Goal: Check status: Check status

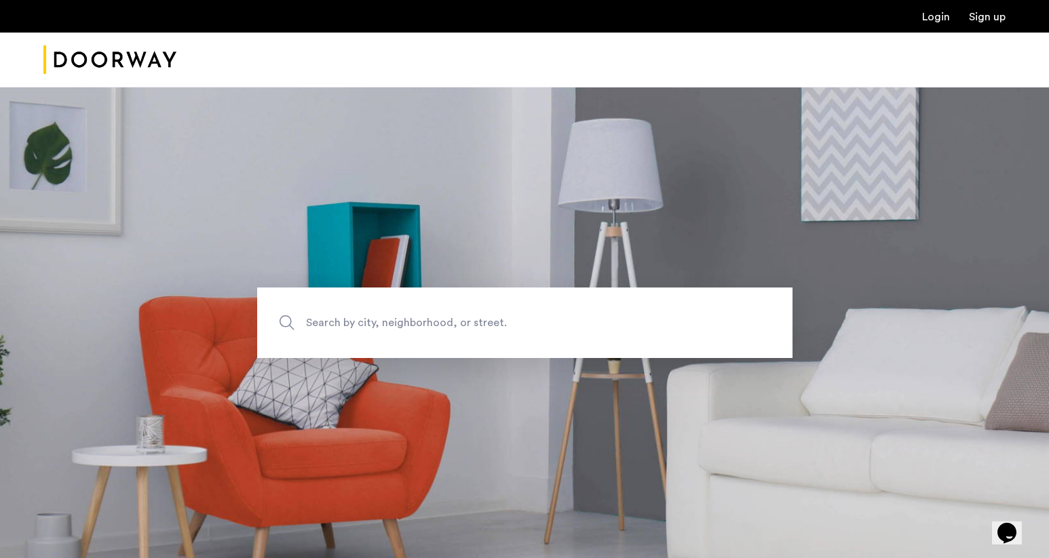
click at [916, 26] on div "Login Sign up" at bounding box center [524, 16] width 1049 height 33
click at [936, 18] on link "Login" at bounding box center [936, 17] width 28 height 11
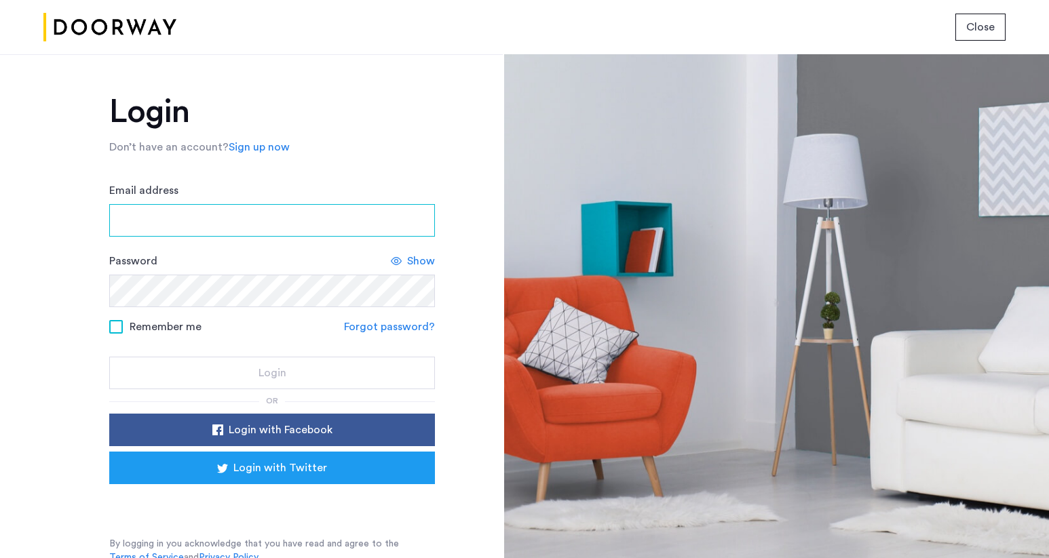
click at [331, 219] on input "Email address" at bounding box center [272, 220] width 326 height 33
type input "**********"
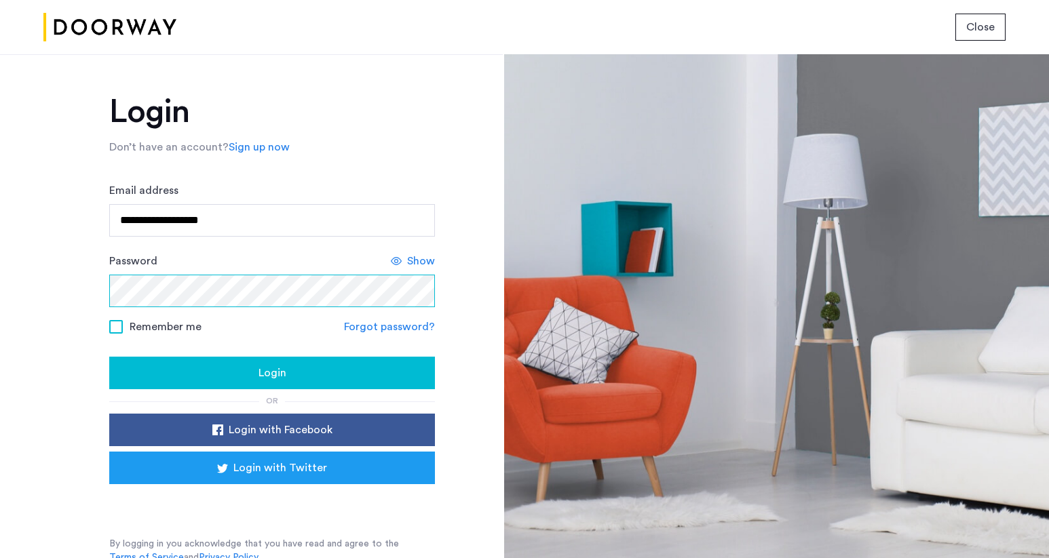
click at [109, 357] on button "Login" at bounding box center [272, 373] width 326 height 33
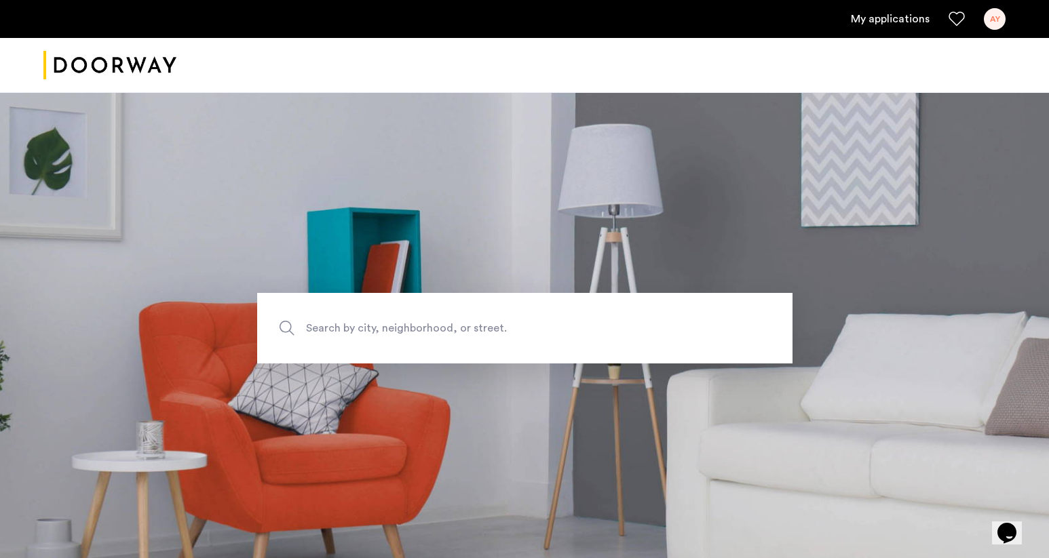
click at [887, 18] on link "My applications" at bounding box center [890, 19] width 79 height 16
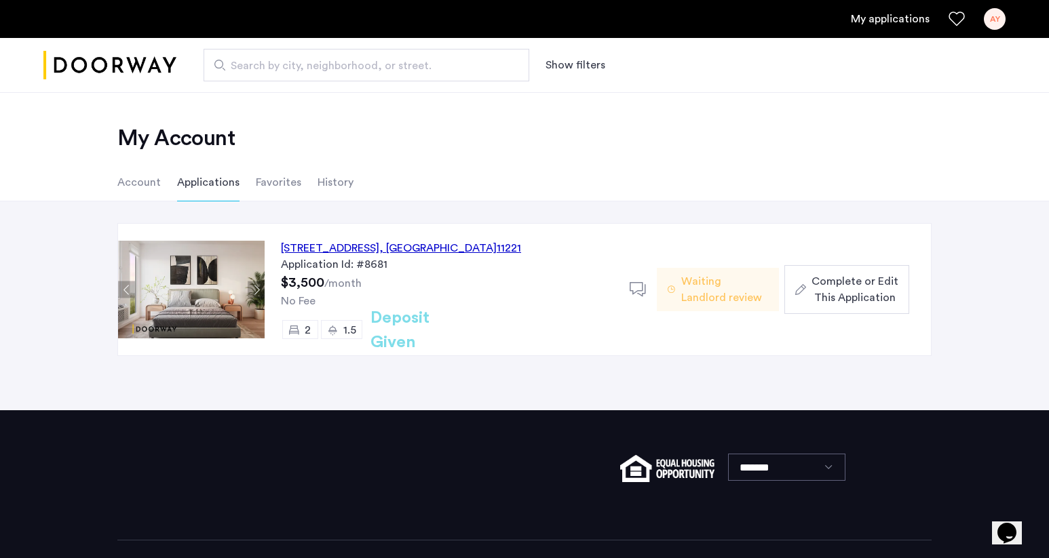
click at [431, 246] on div "972 Bushwick Avenue, Unit 6D, Brooklyn , NY 11221" at bounding box center [401, 248] width 240 height 16
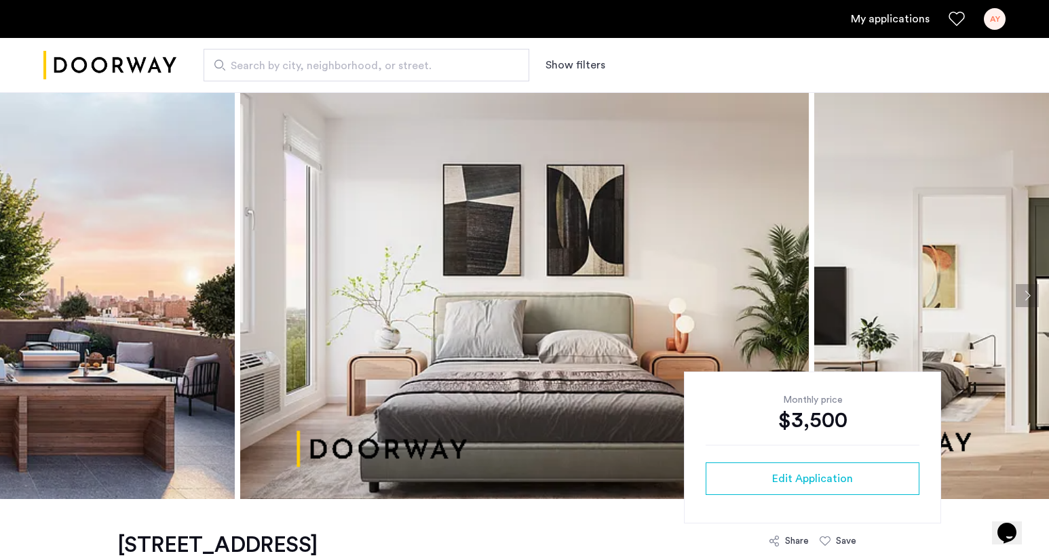
click at [1021, 296] on button "Next apartment" at bounding box center [1026, 295] width 23 height 23
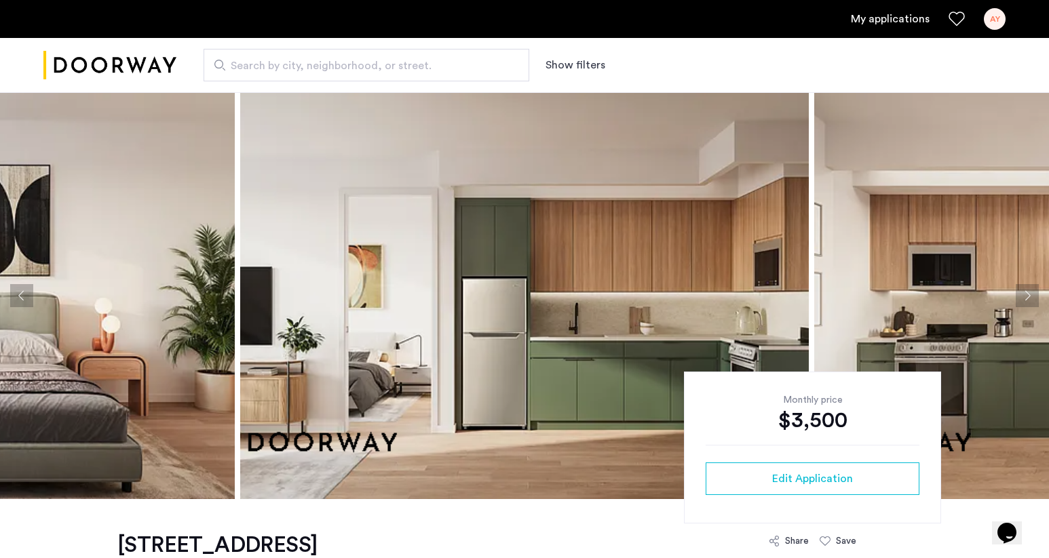
click at [1021, 296] on button "Next apartment" at bounding box center [1026, 295] width 23 height 23
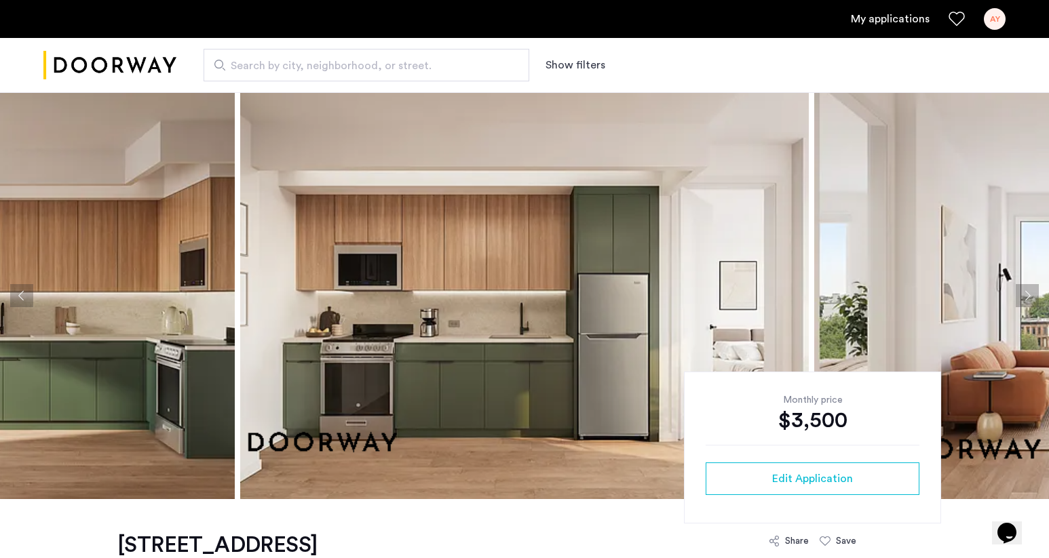
click at [1021, 296] on button "Next apartment" at bounding box center [1026, 295] width 23 height 23
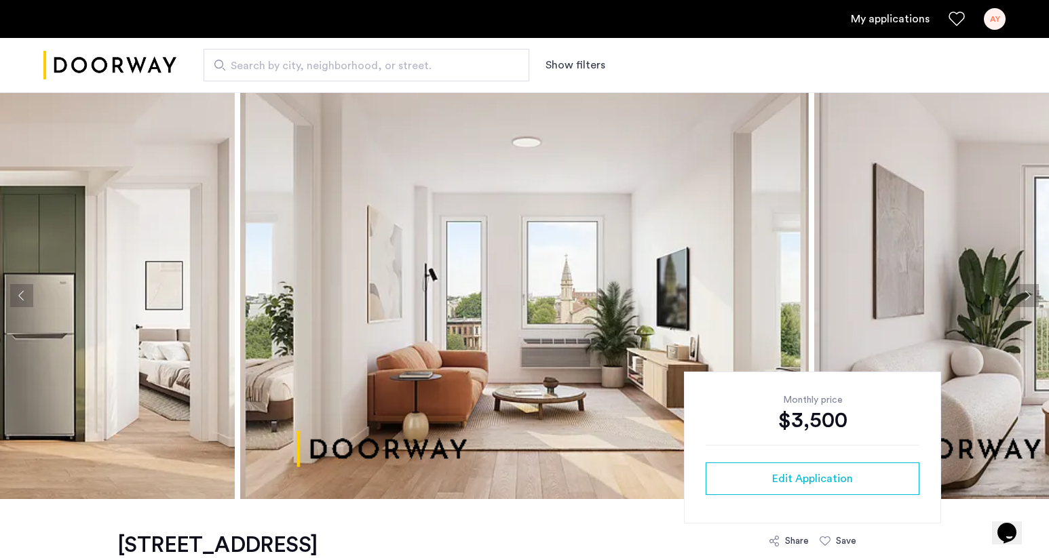
click at [1021, 296] on button "Next apartment" at bounding box center [1026, 295] width 23 height 23
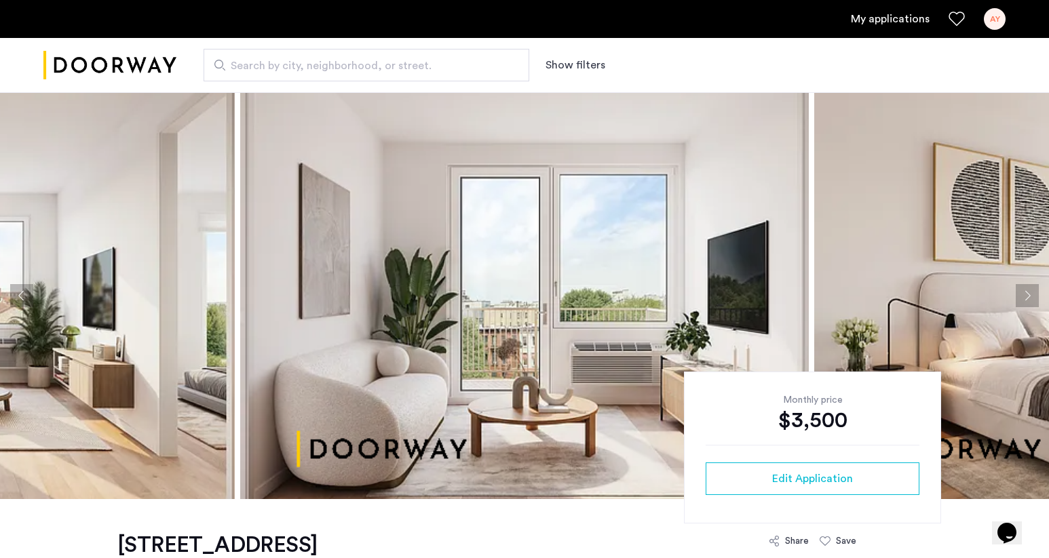
click at [1021, 296] on button "Next apartment" at bounding box center [1026, 295] width 23 height 23
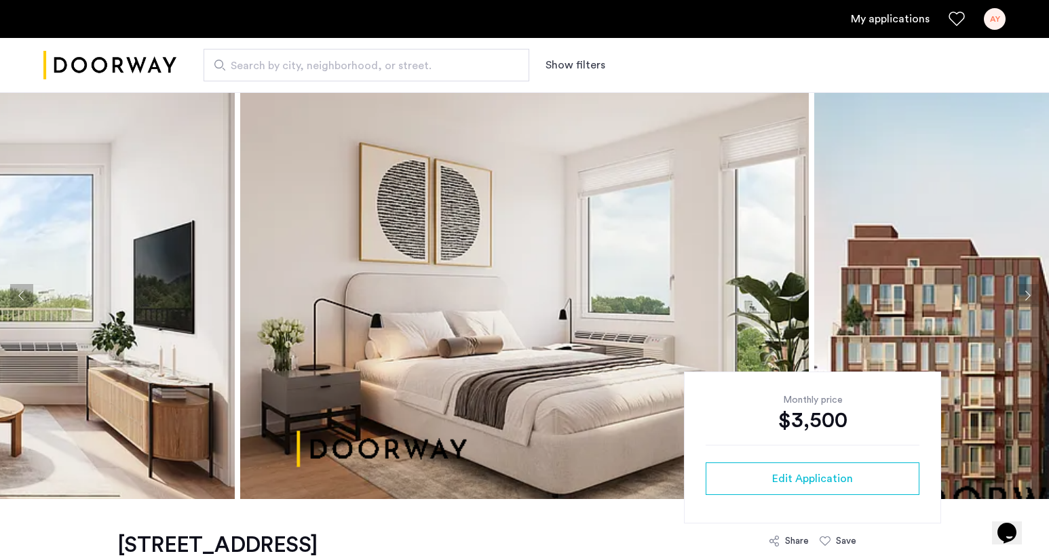
click at [1021, 296] on button "Next apartment" at bounding box center [1026, 295] width 23 height 23
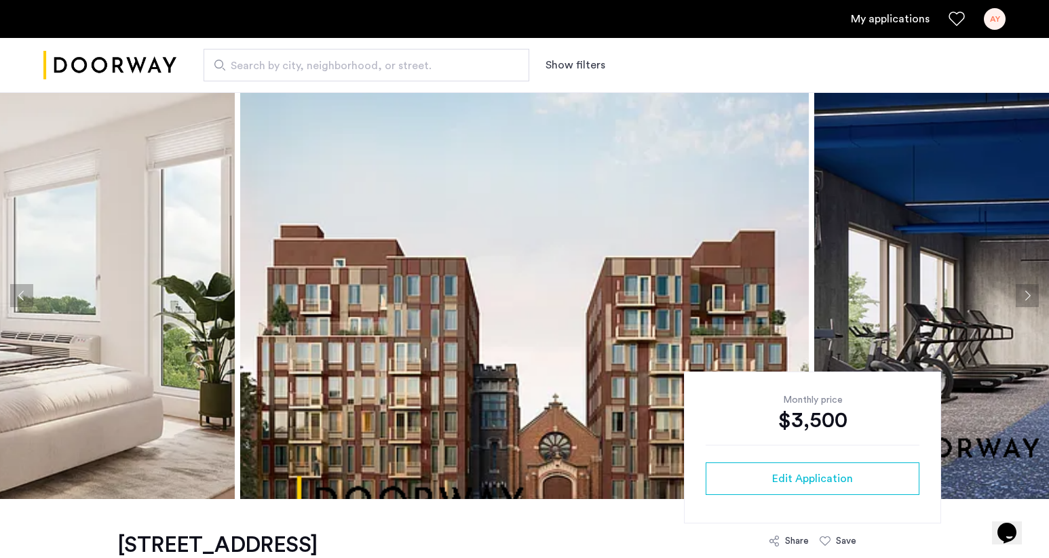
click at [1021, 296] on button "Next apartment" at bounding box center [1026, 295] width 23 height 23
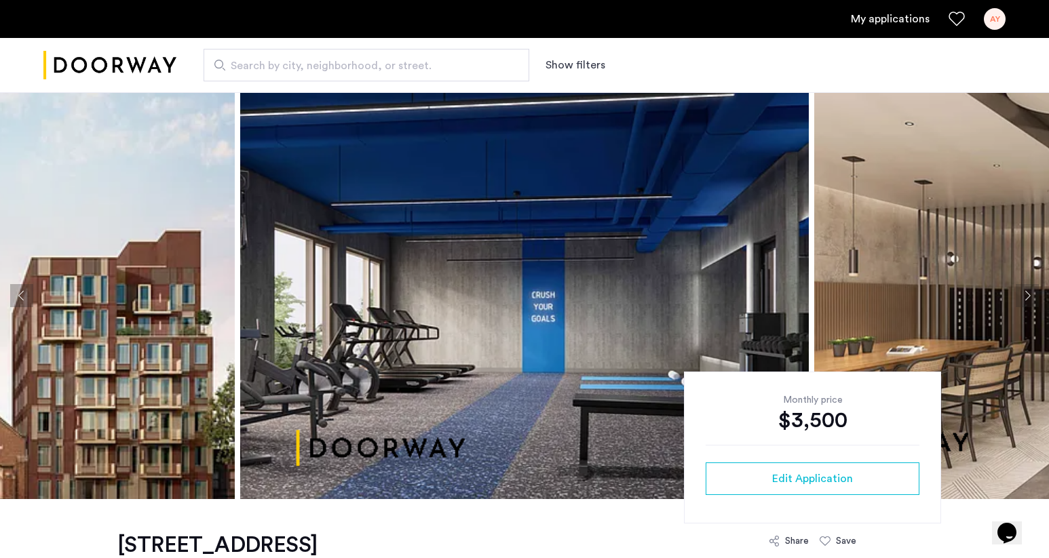
click at [1021, 296] on button "Next apartment" at bounding box center [1026, 295] width 23 height 23
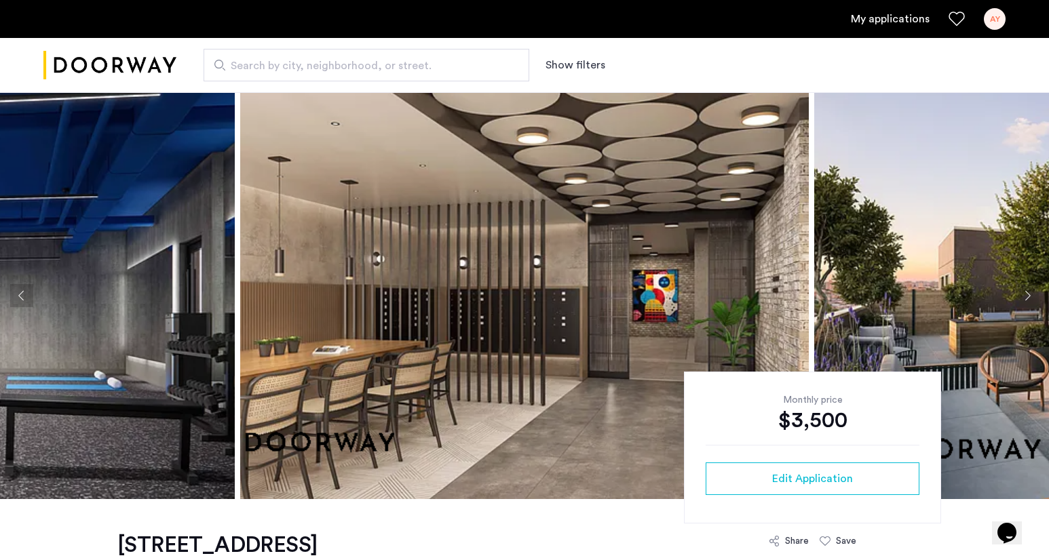
click at [1021, 296] on button "Next apartment" at bounding box center [1026, 295] width 23 height 23
